Goal: Task Accomplishment & Management: Complete application form

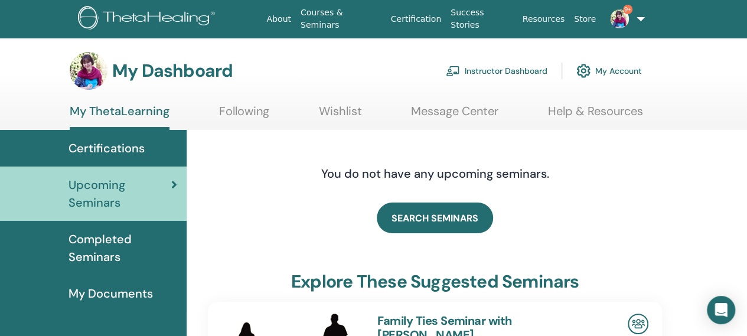
click at [501, 68] on link "Instructor Dashboard" at bounding box center [497, 71] width 102 height 26
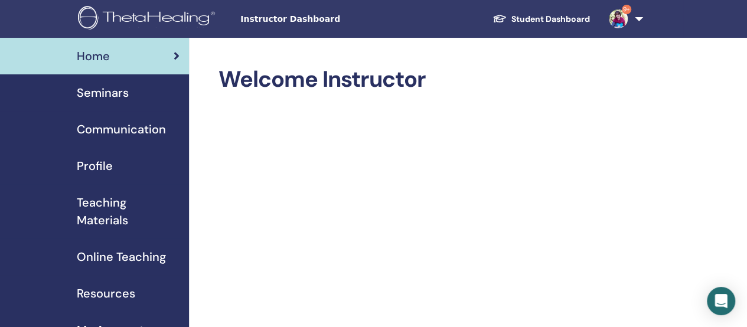
click at [97, 92] on span "Seminars" at bounding box center [103, 93] width 52 height 18
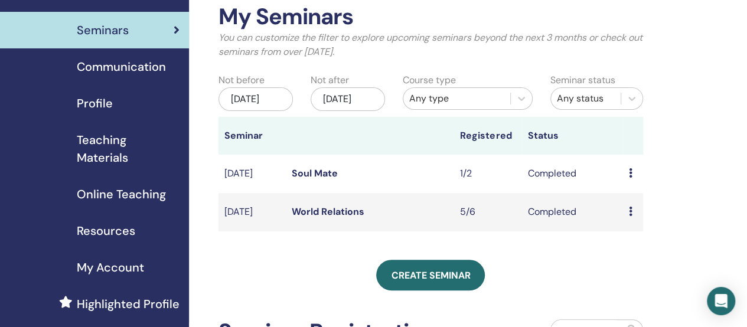
scroll to position [177, 0]
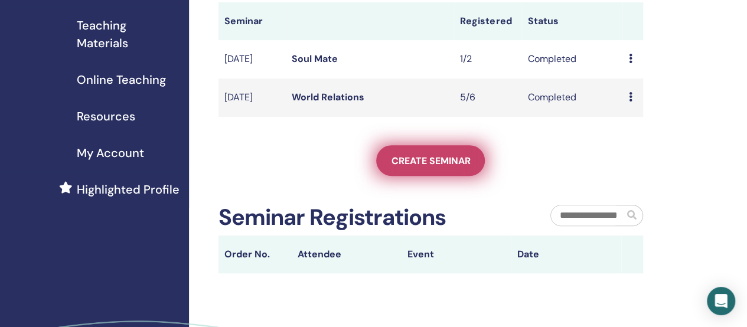
click at [415, 167] on span "Create seminar" at bounding box center [430, 161] width 79 height 12
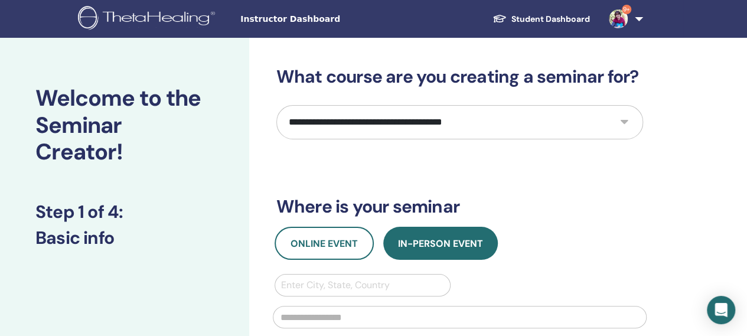
click at [625, 121] on select "**********" at bounding box center [459, 122] width 367 height 34
select select "****"
click at [276, 105] on select "**********" at bounding box center [459, 122] width 367 height 34
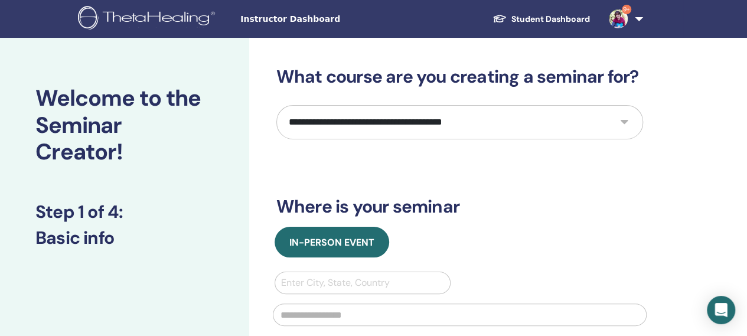
scroll to position [59, 0]
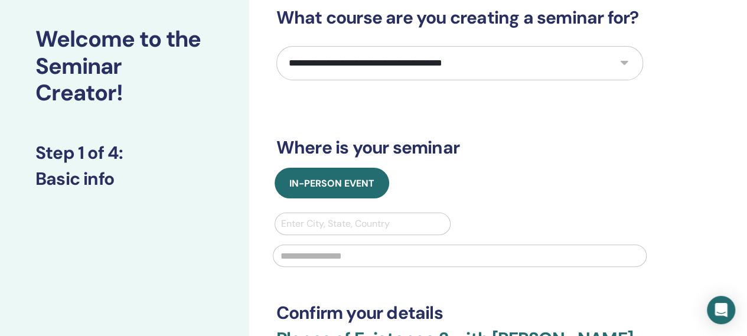
click at [308, 221] on div at bounding box center [363, 224] width 164 height 17
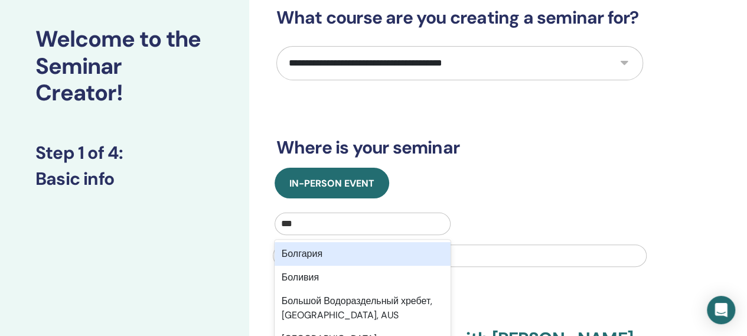
type input "****"
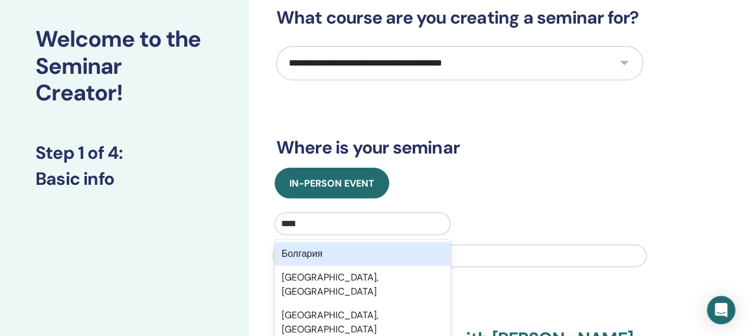
click at [301, 256] on div "Болгария" at bounding box center [363, 254] width 177 height 24
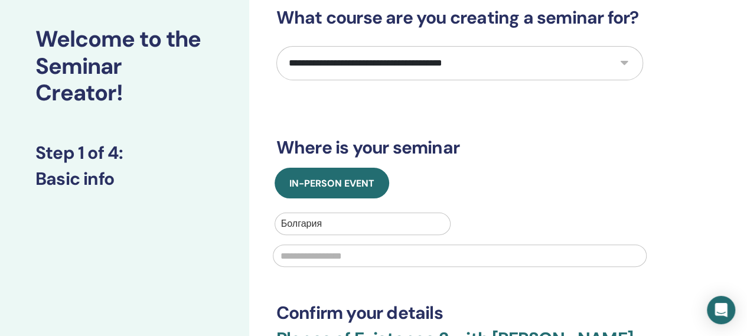
click at [296, 251] on input "text" at bounding box center [460, 256] width 374 height 22
type input "*****"
click at [305, 285] on div "**********" at bounding box center [459, 216] width 367 height 418
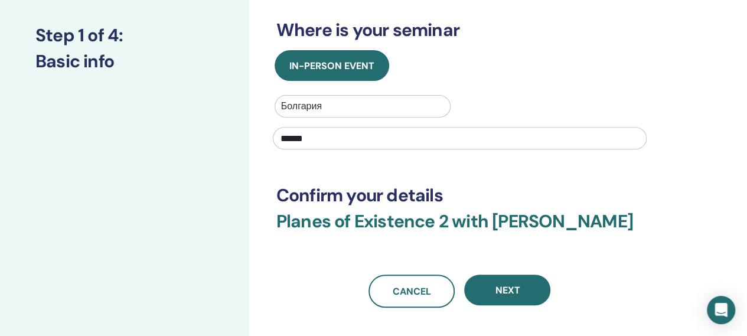
scroll to position [177, 0]
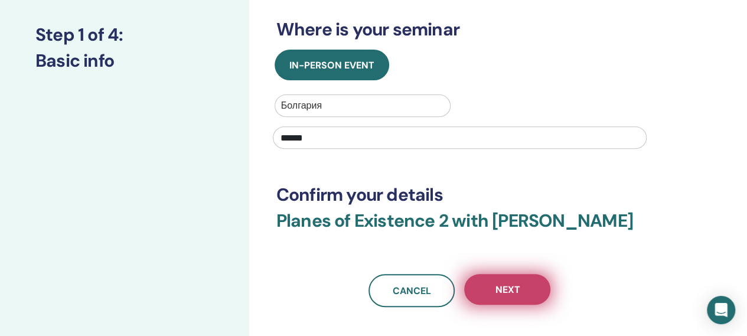
click at [515, 296] on span "Next" at bounding box center [507, 289] width 25 height 12
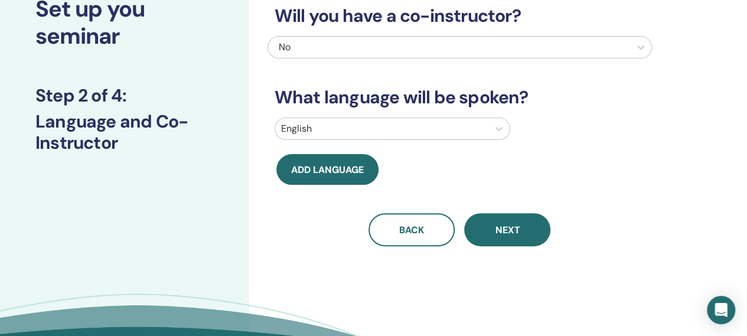
scroll to position [0, 0]
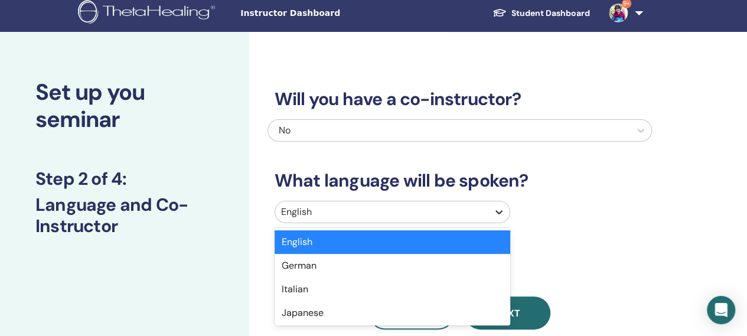
click at [500, 218] on div at bounding box center [498, 211] width 21 height 21
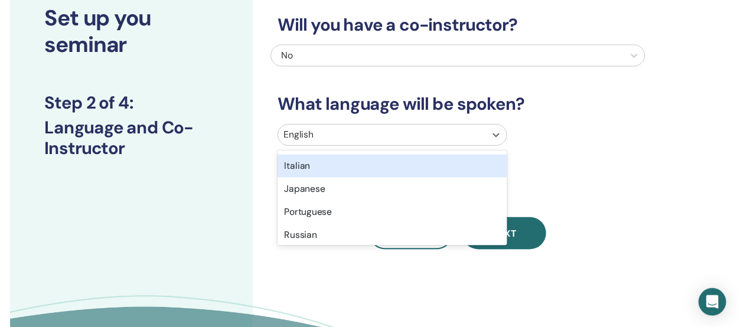
scroll to position [59, 0]
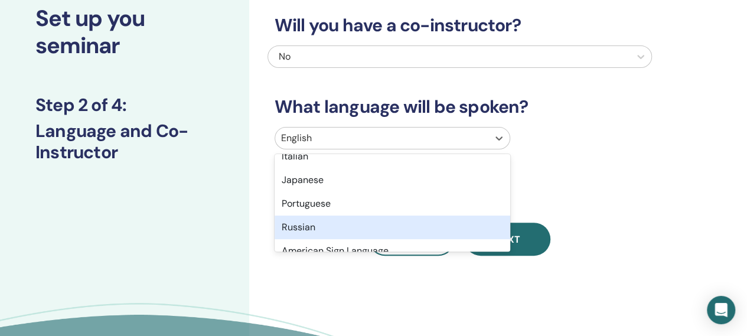
click at [324, 227] on div "Russian" at bounding box center [393, 228] width 236 height 24
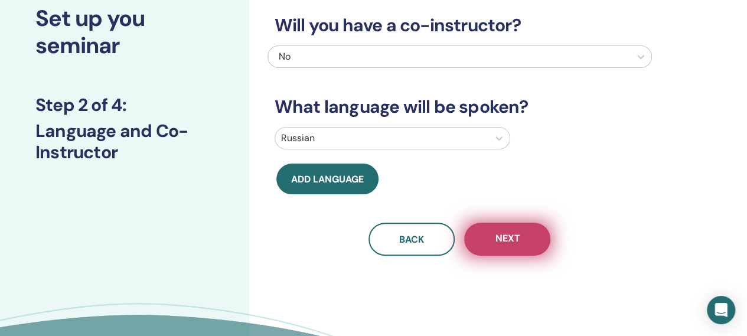
click at [494, 236] on button "Next" at bounding box center [507, 239] width 86 height 33
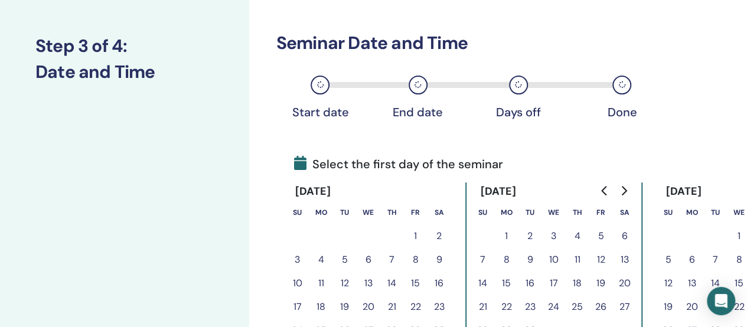
scroll to position [198, 0]
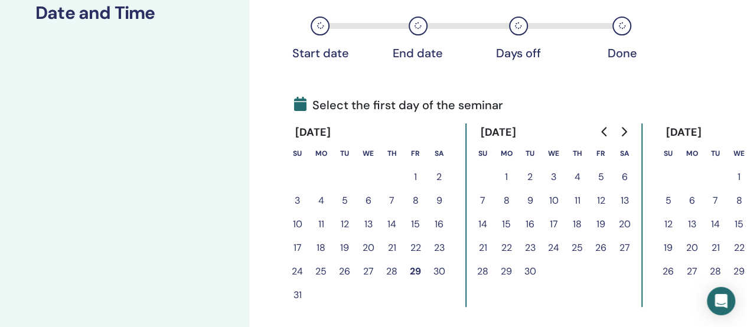
click at [601, 176] on button "5" at bounding box center [601, 177] width 24 height 24
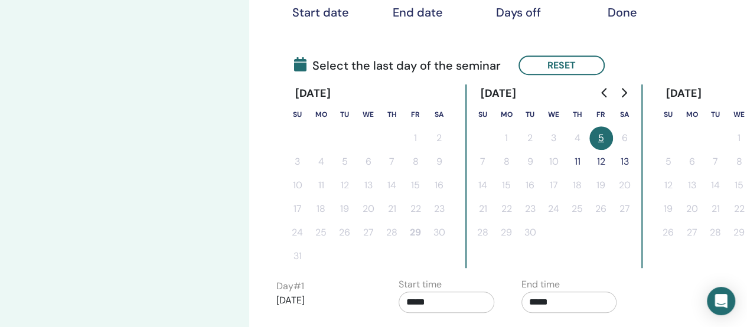
scroll to position [257, 0]
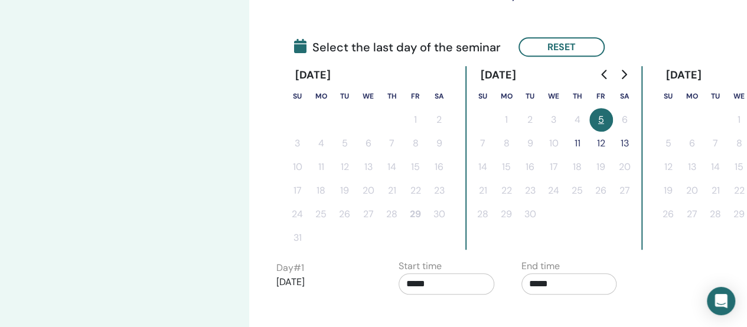
click at [601, 142] on button "12" at bounding box center [601, 144] width 24 height 24
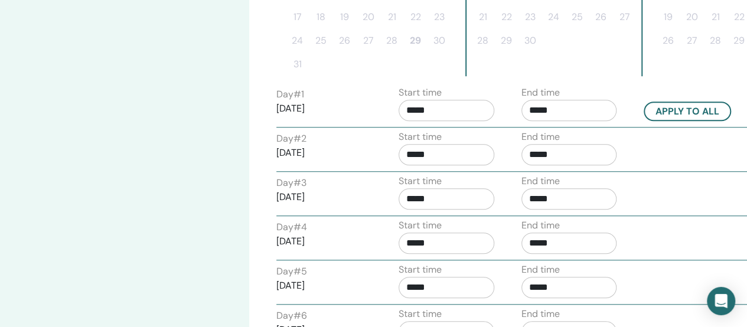
scroll to position [375, 0]
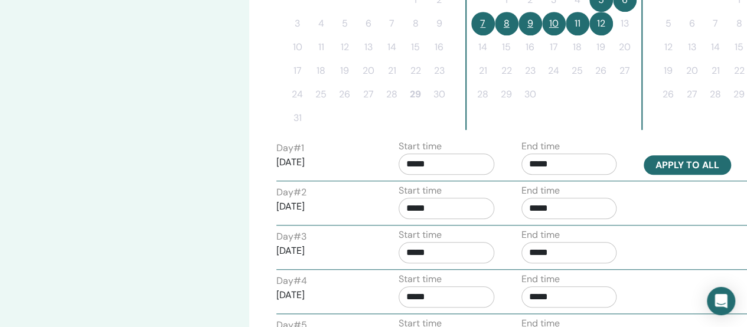
click at [680, 159] on button "Apply to all" at bounding box center [687, 164] width 87 height 19
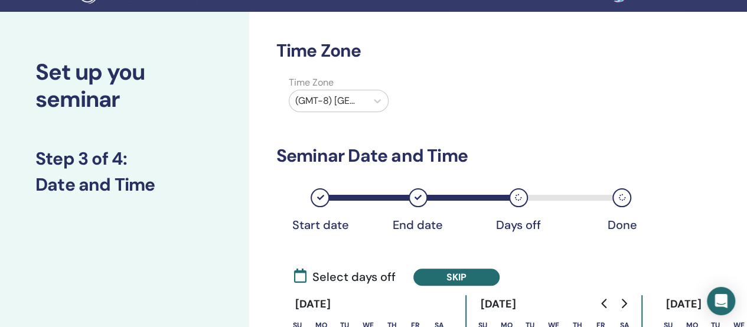
scroll to position [0, 0]
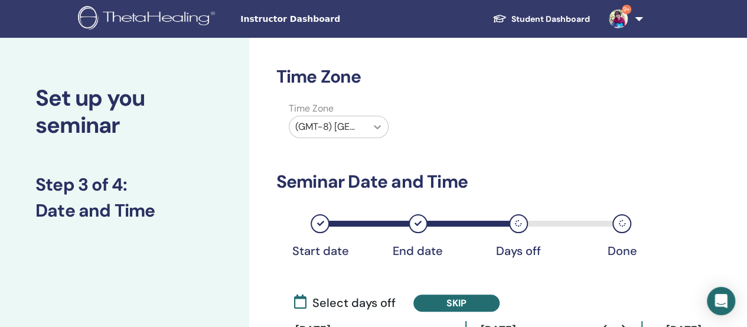
click at [377, 129] on icon at bounding box center [377, 127] width 12 height 12
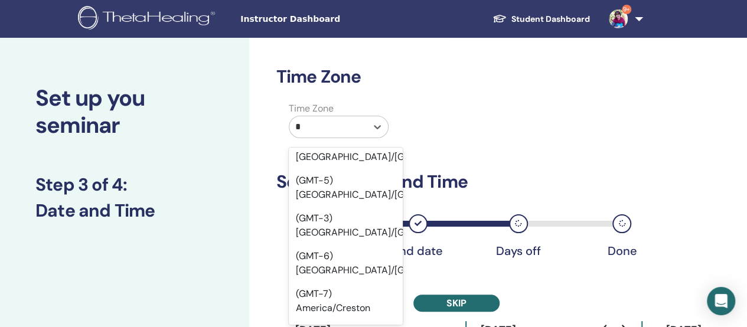
scroll to position [1819, 0]
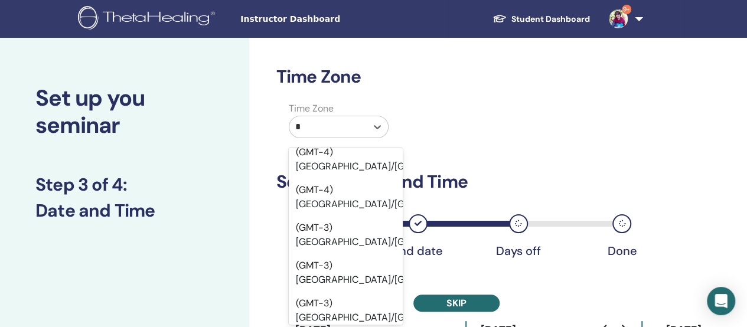
type input "**"
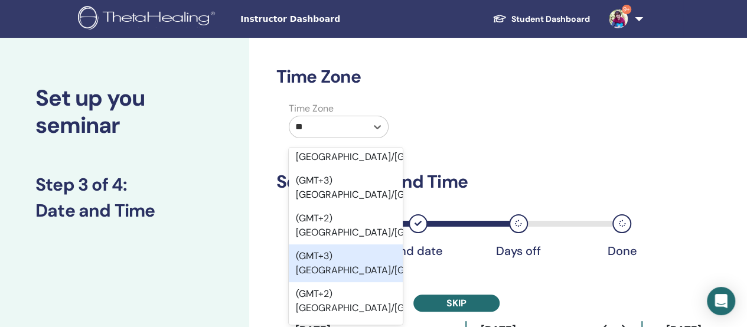
click at [322, 282] on div "(GMT+3) [GEOGRAPHIC_DATA]/[GEOGRAPHIC_DATA]" at bounding box center [346, 264] width 114 height 38
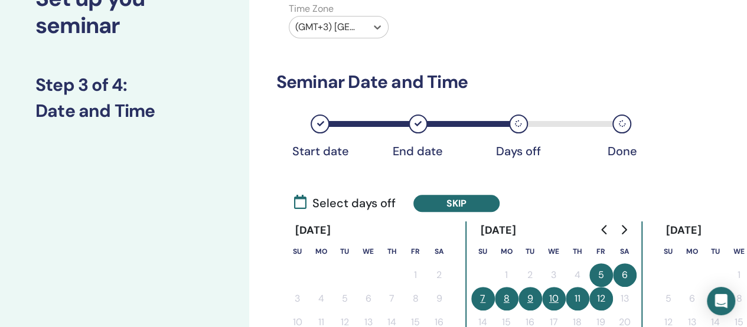
scroll to position [118, 0]
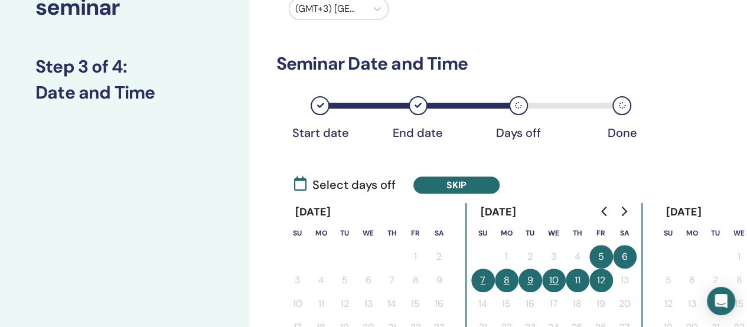
click at [466, 184] on button "Skip" at bounding box center [456, 185] width 86 height 17
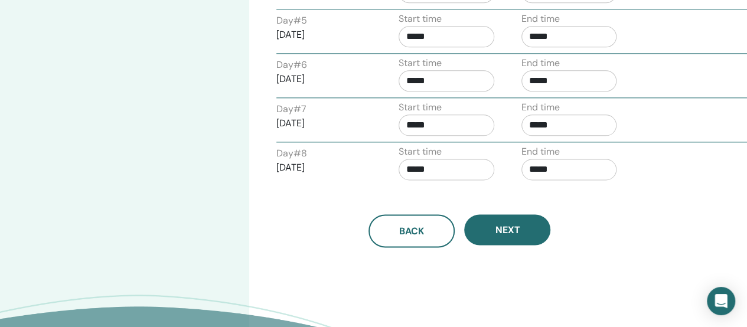
scroll to position [709, 0]
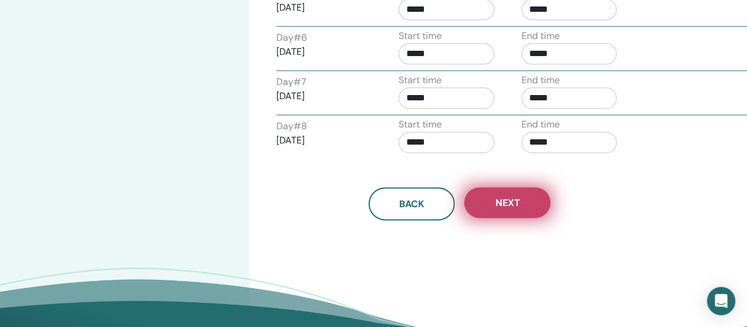
click at [517, 198] on span "Next" at bounding box center [507, 203] width 25 height 12
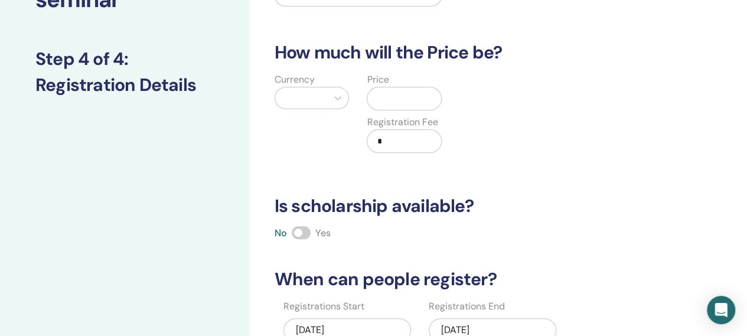
scroll to position [106, 0]
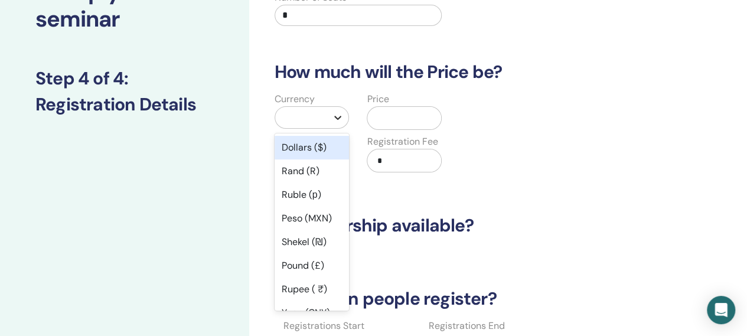
click at [337, 115] on icon at bounding box center [338, 118] width 12 height 12
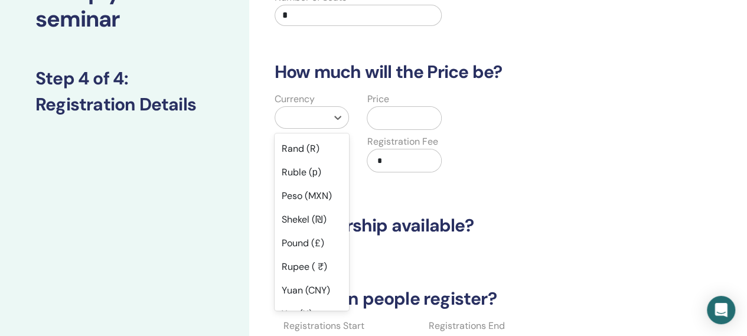
scroll to position [0, 0]
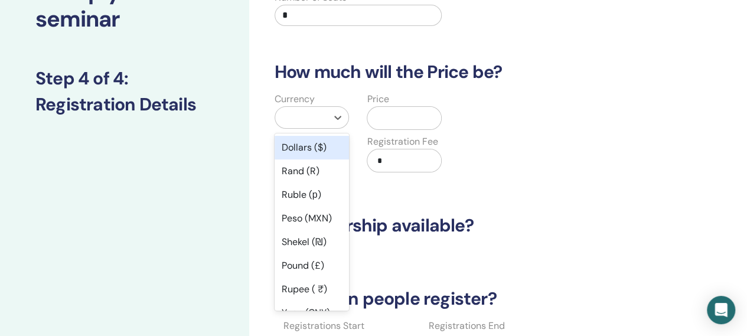
click at [315, 146] on div "Dollars ($)" at bounding box center [312, 148] width 75 height 24
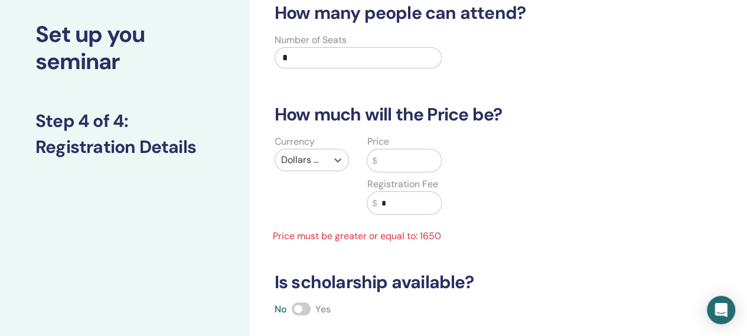
scroll to position [47, 0]
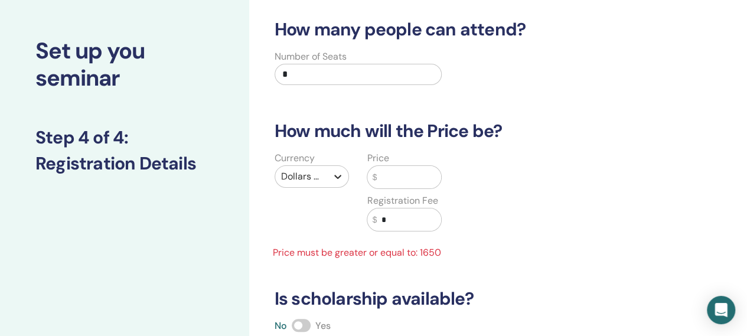
click at [338, 178] on div at bounding box center [337, 176] width 21 height 21
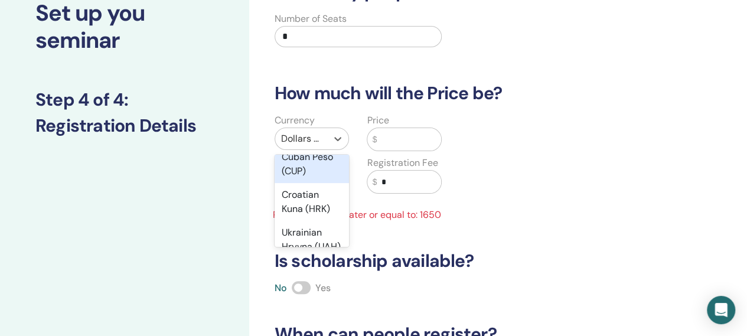
scroll to position [472, 0]
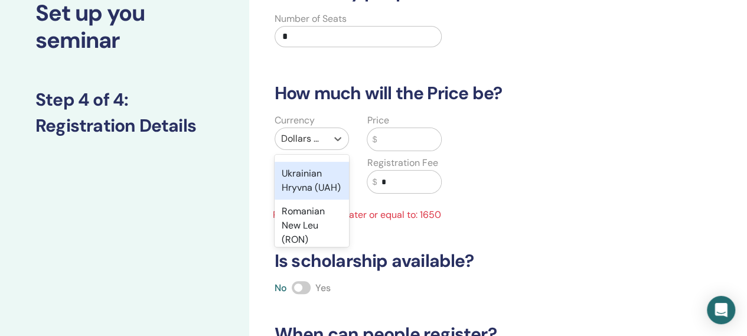
click at [314, 200] on div "Ukrainian Hryvna (UAH)" at bounding box center [312, 181] width 75 height 38
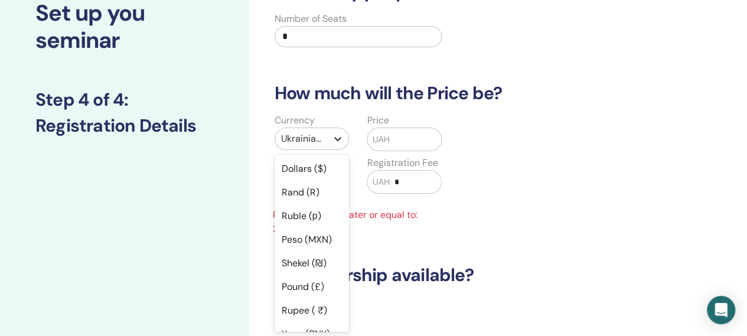
click at [338, 139] on icon at bounding box center [338, 139] width 7 height 4
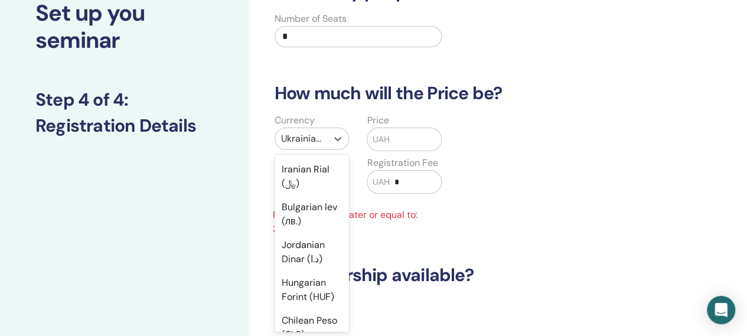
scroll to position [886, 0]
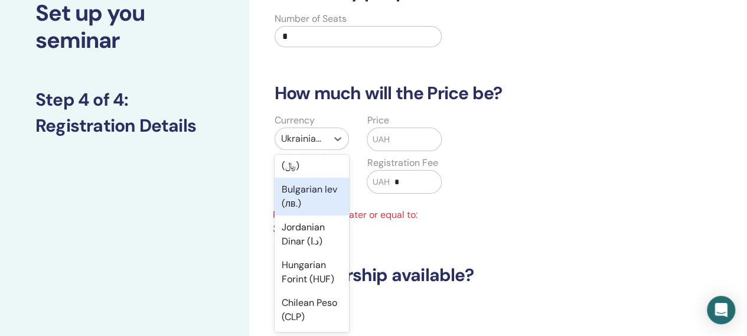
click at [305, 216] on div "Bulgarian lev (лв.)" at bounding box center [312, 197] width 75 height 38
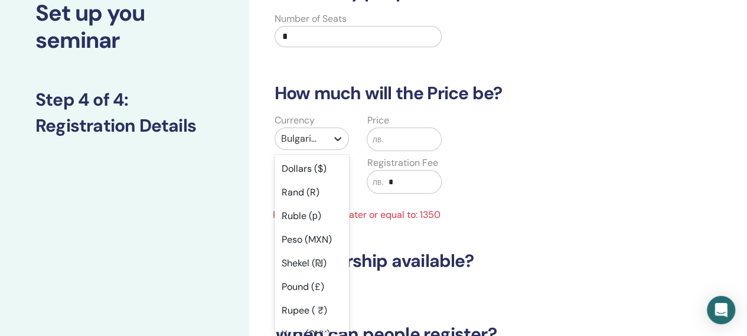
click at [340, 139] on icon at bounding box center [338, 139] width 12 height 12
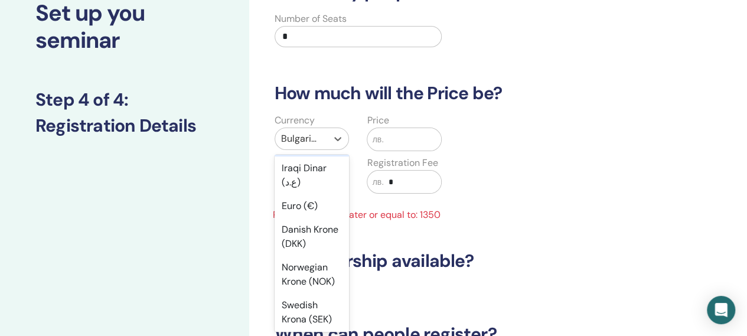
scroll to position [1194, 0]
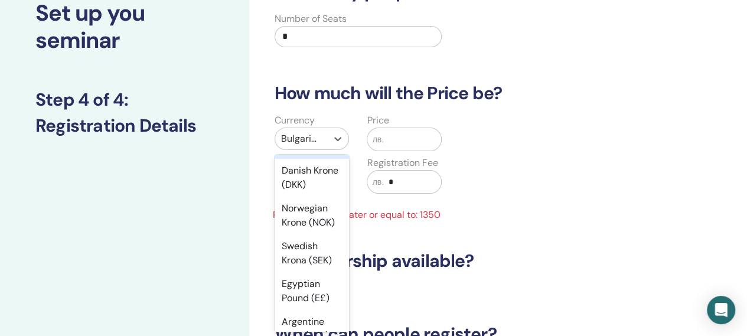
click at [309, 159] on div "Euro (€)" at bounding box center [312, 147] width 75 height 24
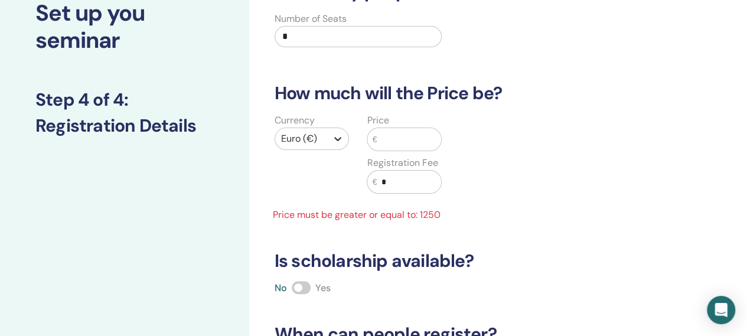
click at [337, 140] on icon at bounding box center [338, 139] width 12 height 12
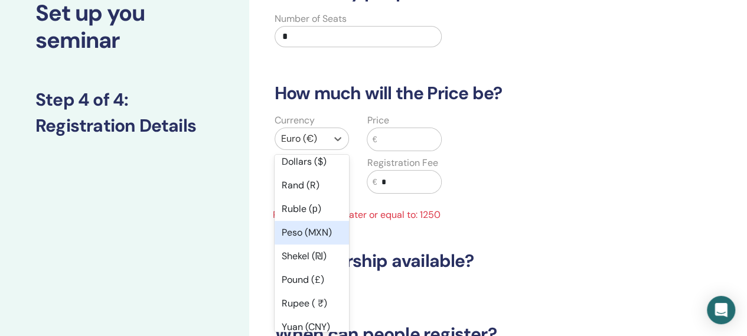
scroll to position [0, 0]
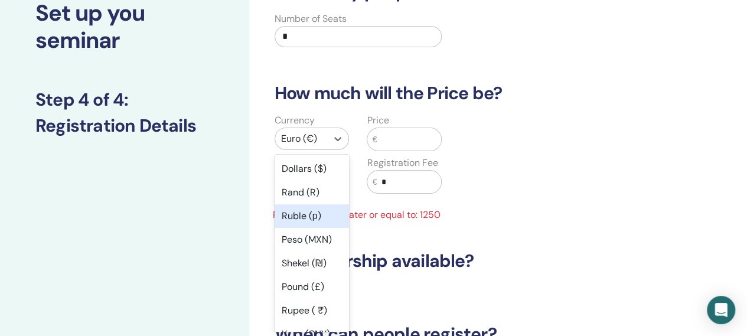
click at [299, 220] on div "Ruble (р)" at bounding box center [312, 216] width 75 height 24
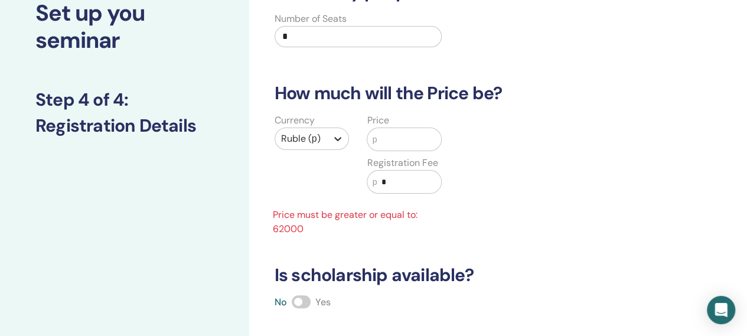
click at [338, 136] on icon at bounding box center [338, 139] width 12 height 12
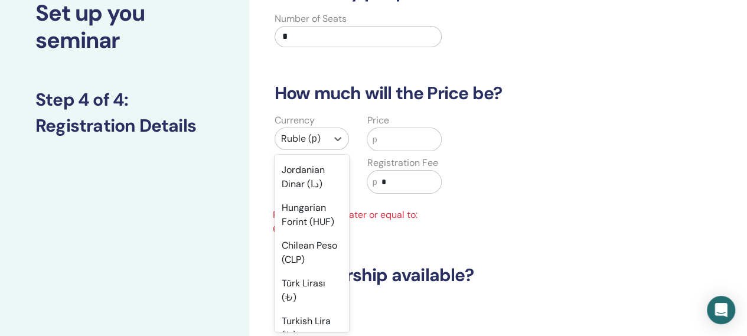
scroll to position [945, 0]
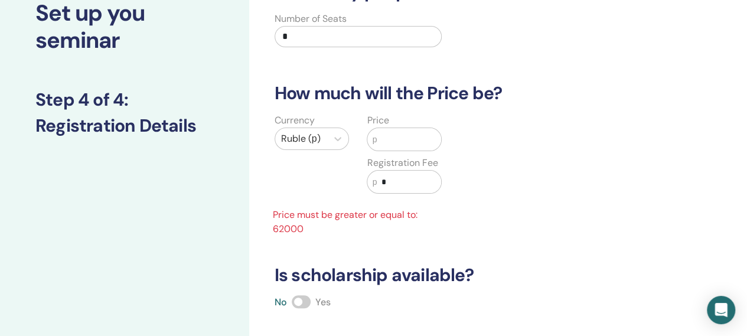
click at [569, 188] on div "Currency [PERSON_NAME] (р) Price р Registration Fee р * Price must be greater o…" at bounding box center [451, 174] width 384 height 123
